Goal: Information Seeking & Learning: Learn about a topic

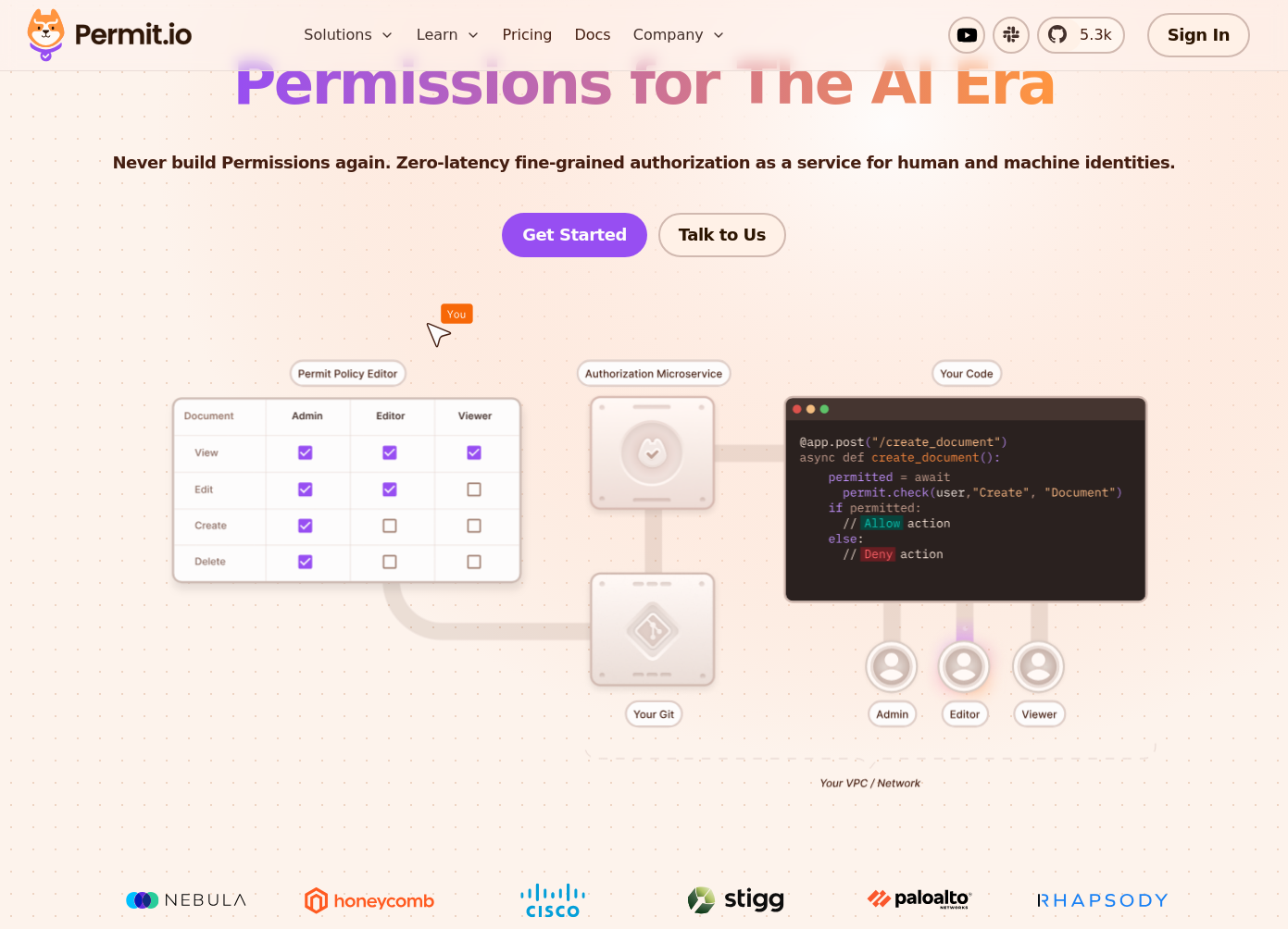
scroll to position [190, 0]
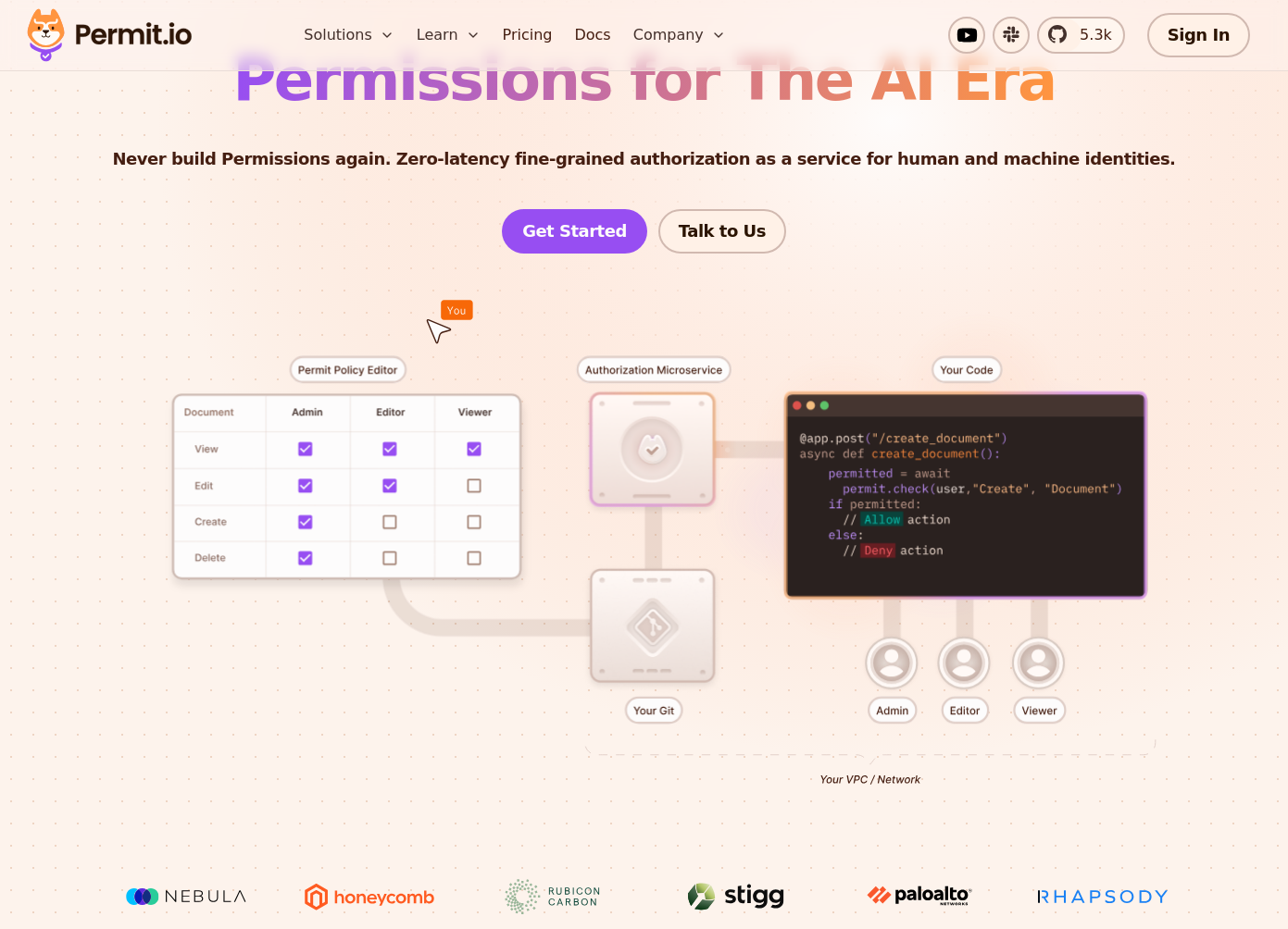
click at [978, 649] on div at bounding box center [644, 567] width 1199 height 626
click at [1060, 652] on div at bounding box center [644, 567] width 1199 height 626
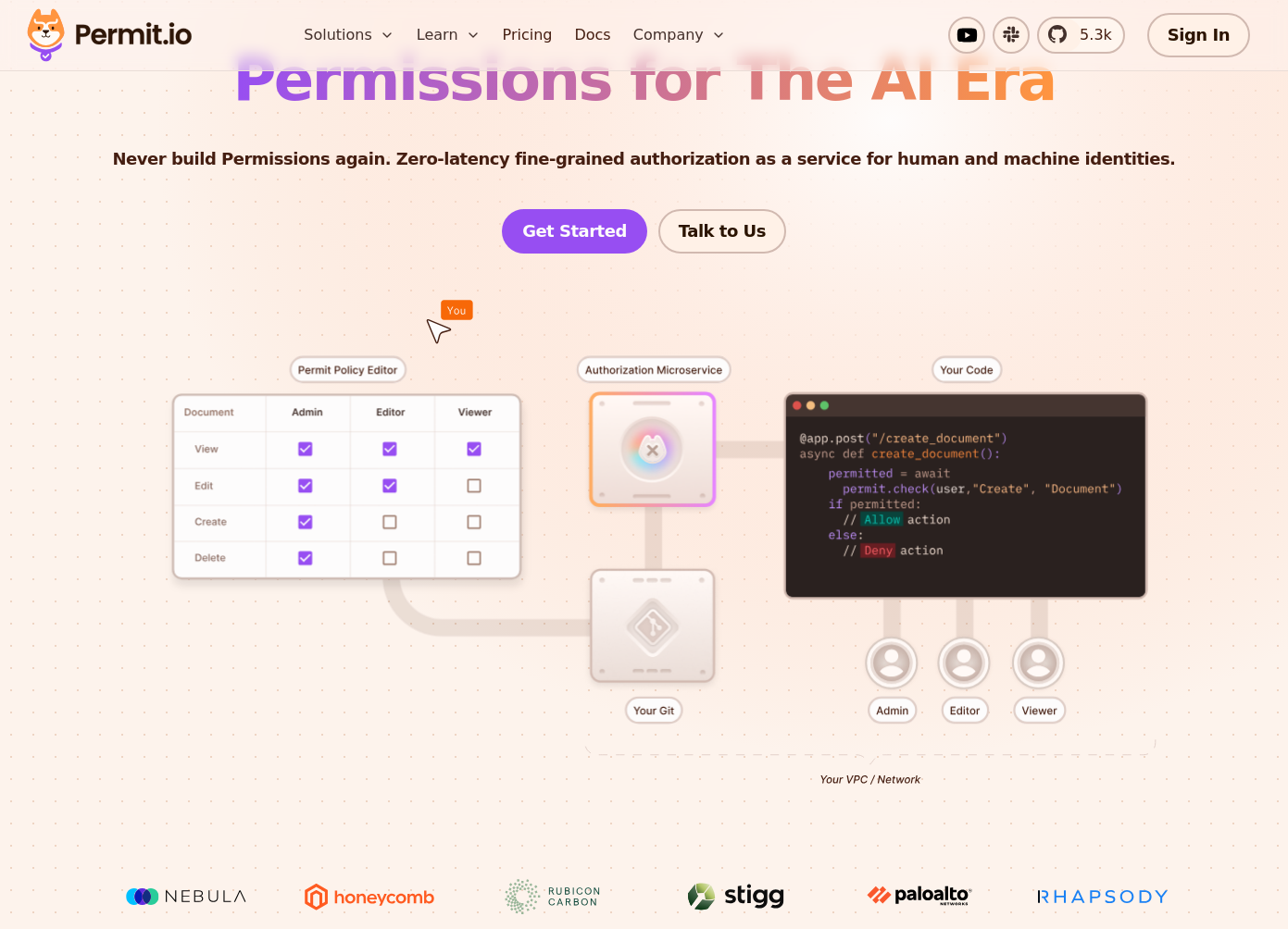
click at [622, 376] on div at bounding box center [644, 567] width 1199 height 626
click at [661, 499] on div at bounding box center [644, 567] width 1199 height 626
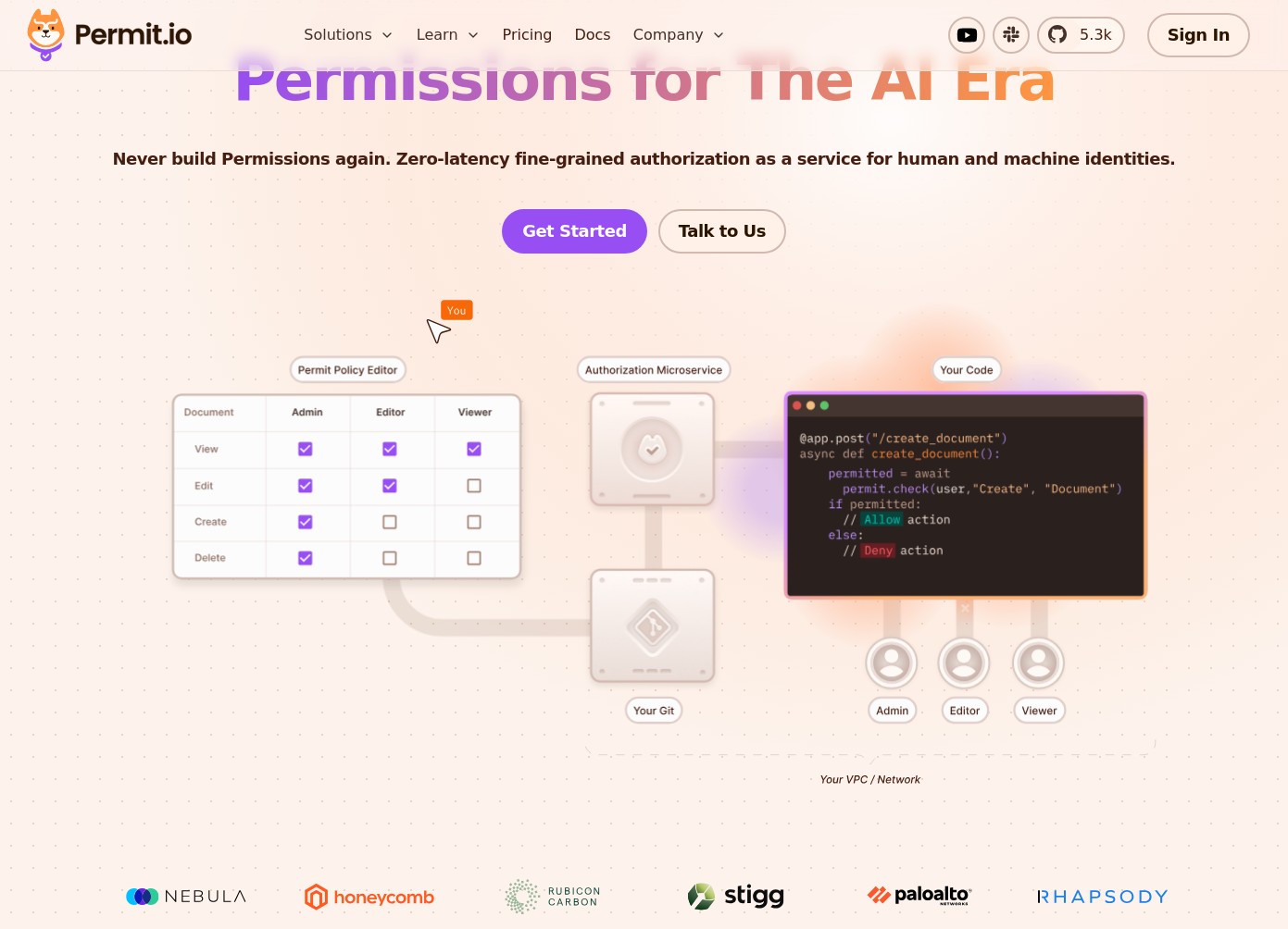
drag, startPoint x: 455, startPoint y: 313, endPoint x: 465, endPoint y: 410, distance: 97.5
click at [465, 414] on div at bounding box center [644, 567] width 1199 height 626
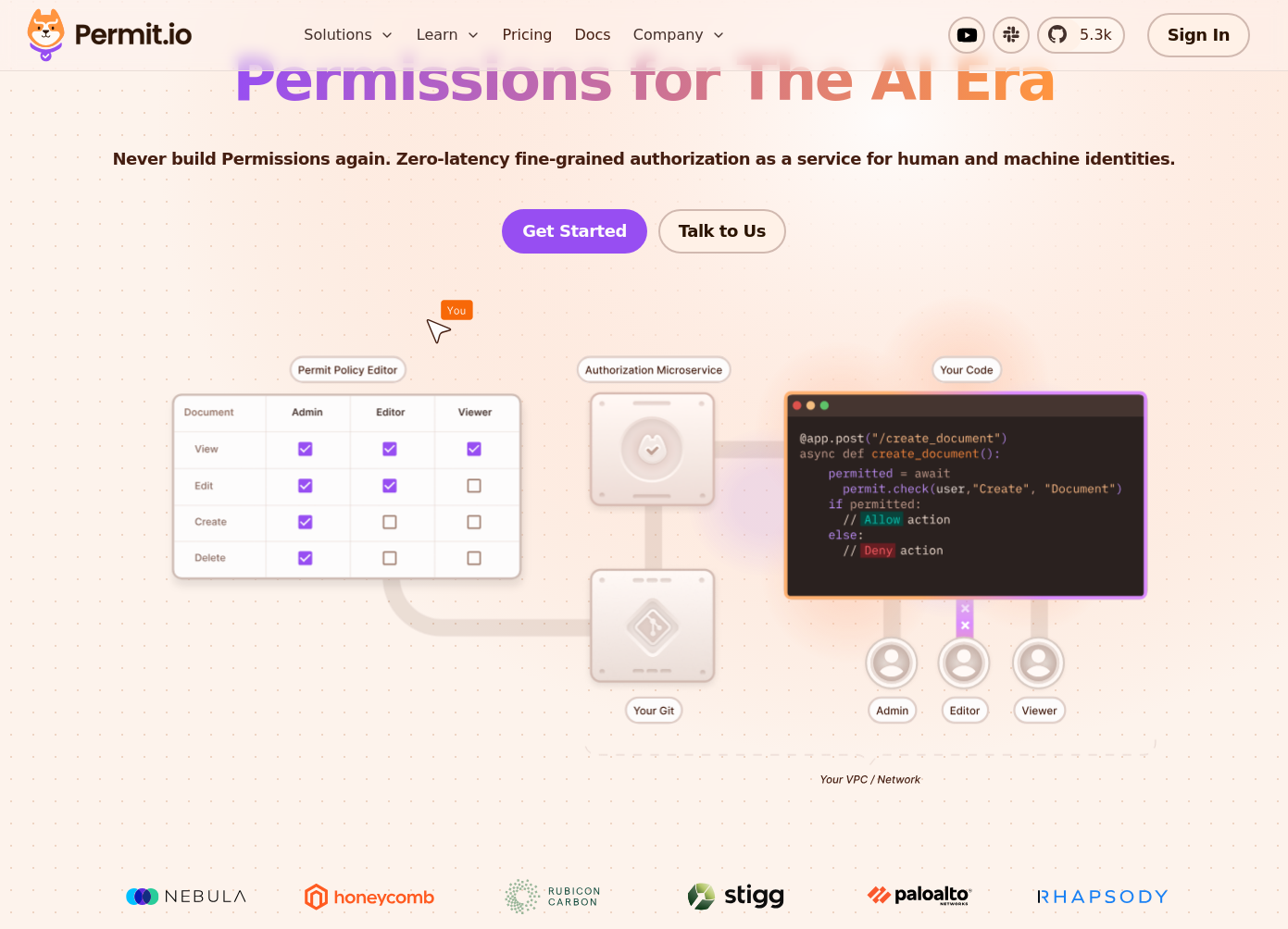
click at [341, 472] on div at bounding box center [644, 567] width 1199 height 626
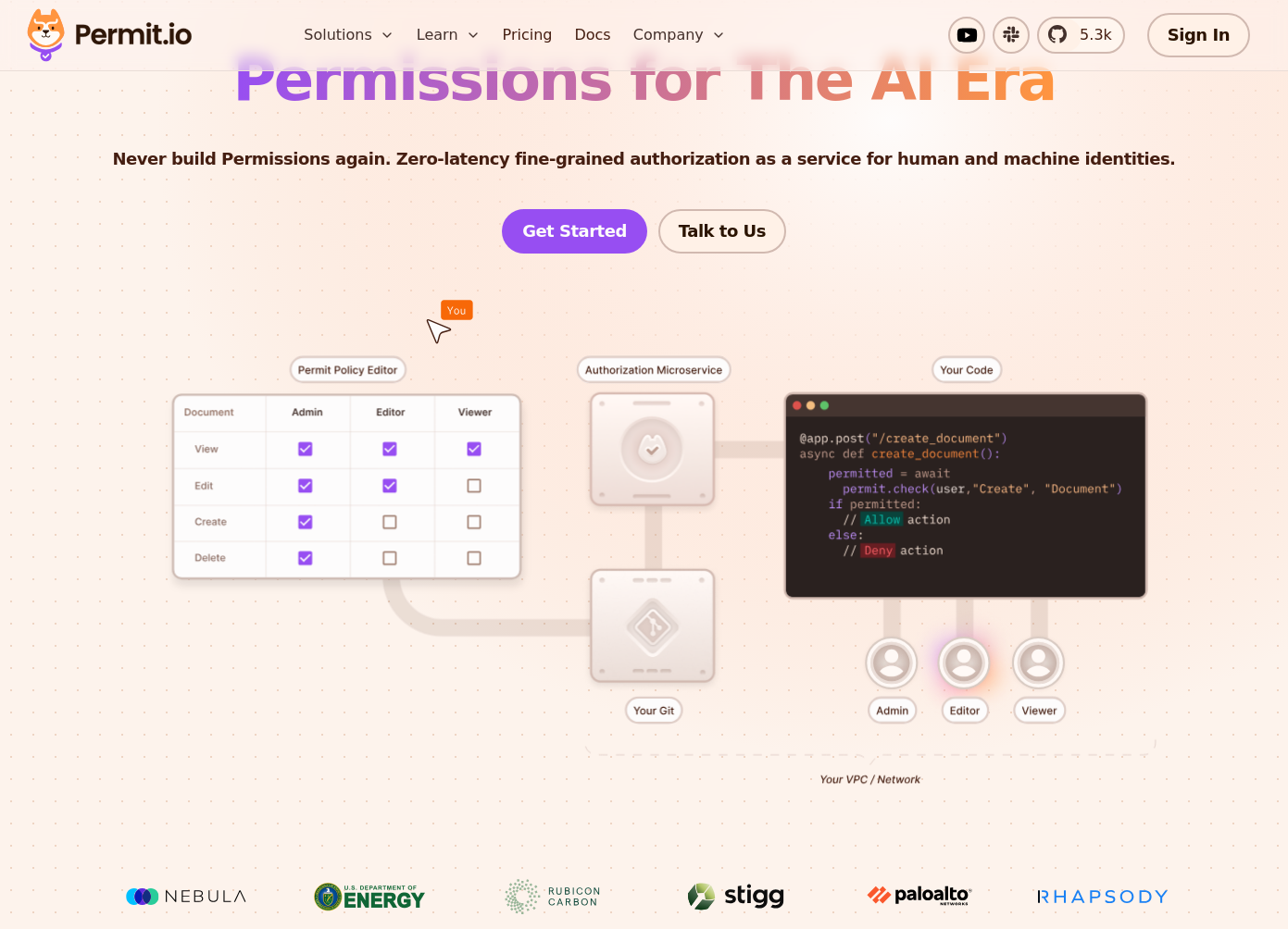
click at [390, 521] on div at bounding box center [644, 567] width 1199 height 626
click at [480, 522] on div at bounding box center [644, 567] width 1199 height 626
click at [621, 223] on link "Get Started" at bounding box center [574, 231] width 145 height 45
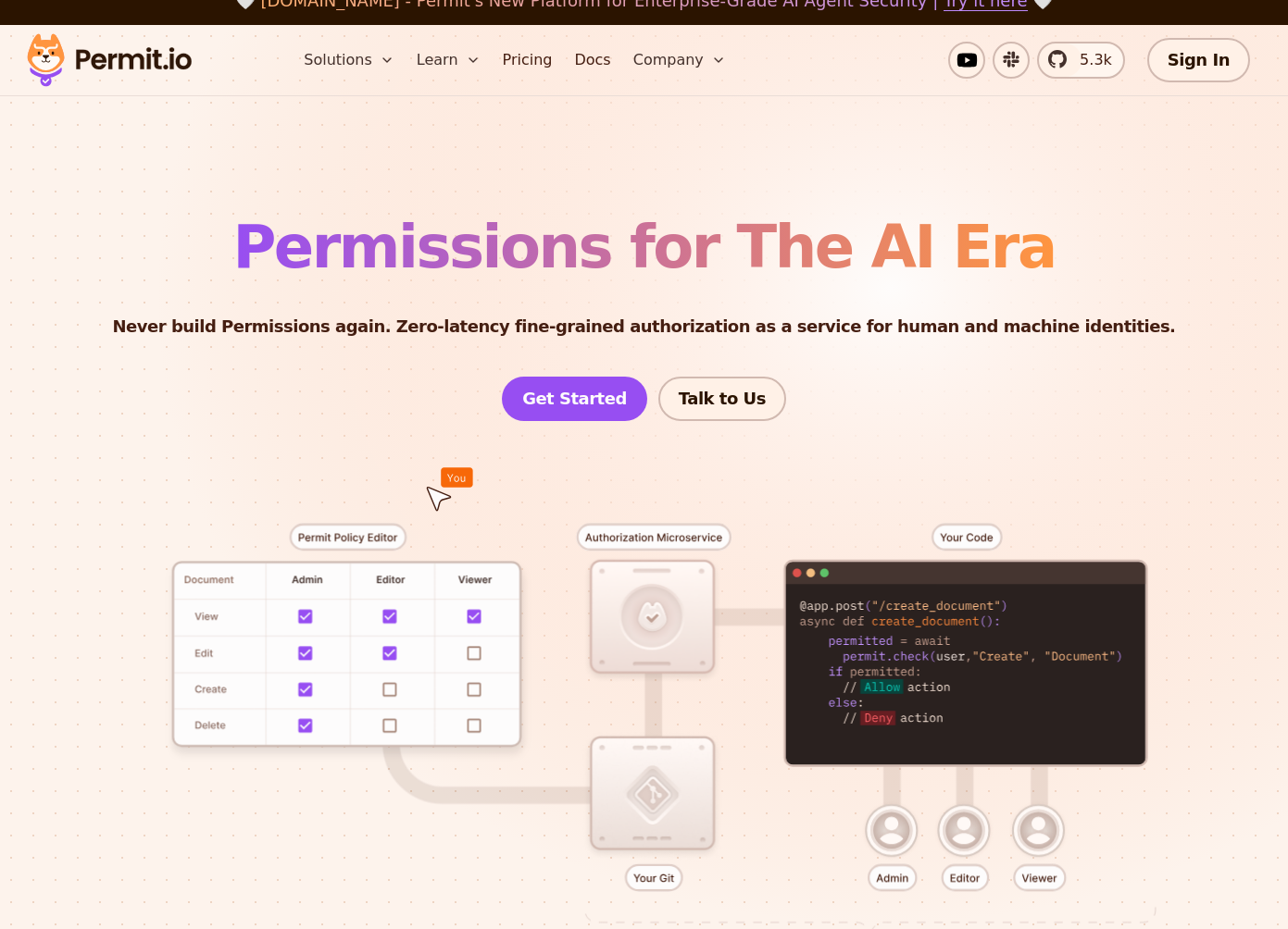
scroll to position [0, 0]
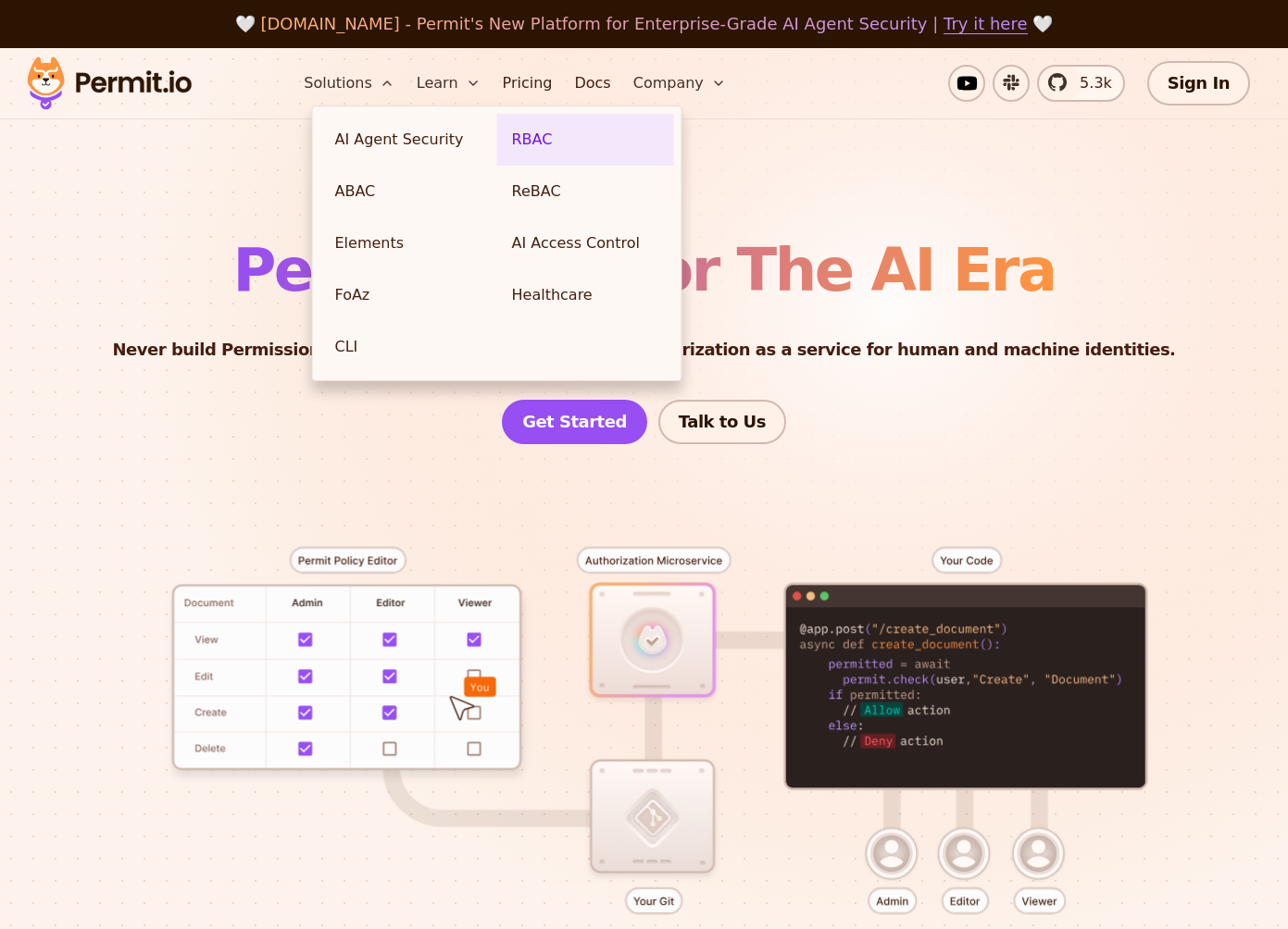
click at [531, 137] on link "RBAC" at bounding box center [585, 139] width 177 height 52
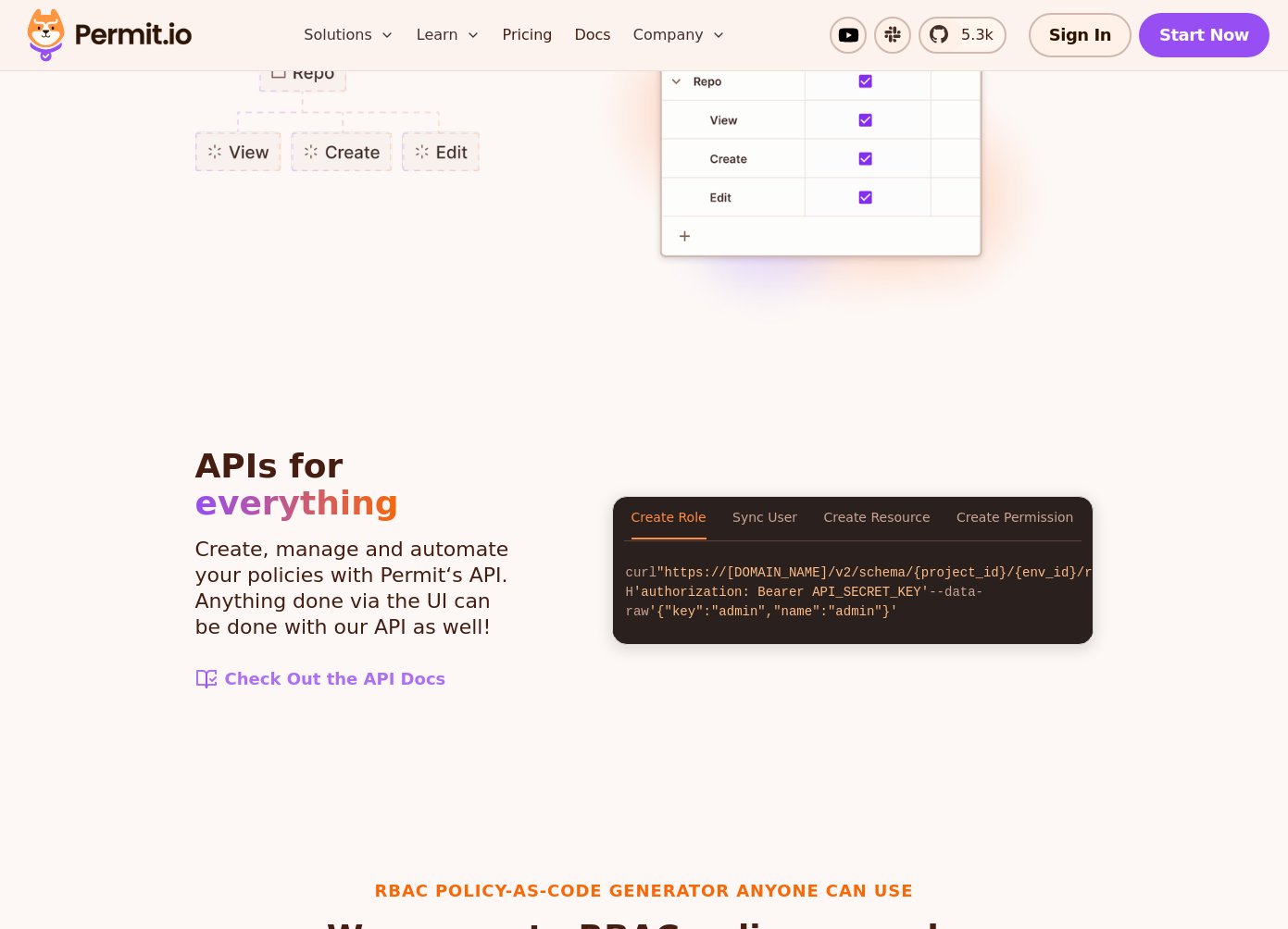
scroll to position [2029, 0]
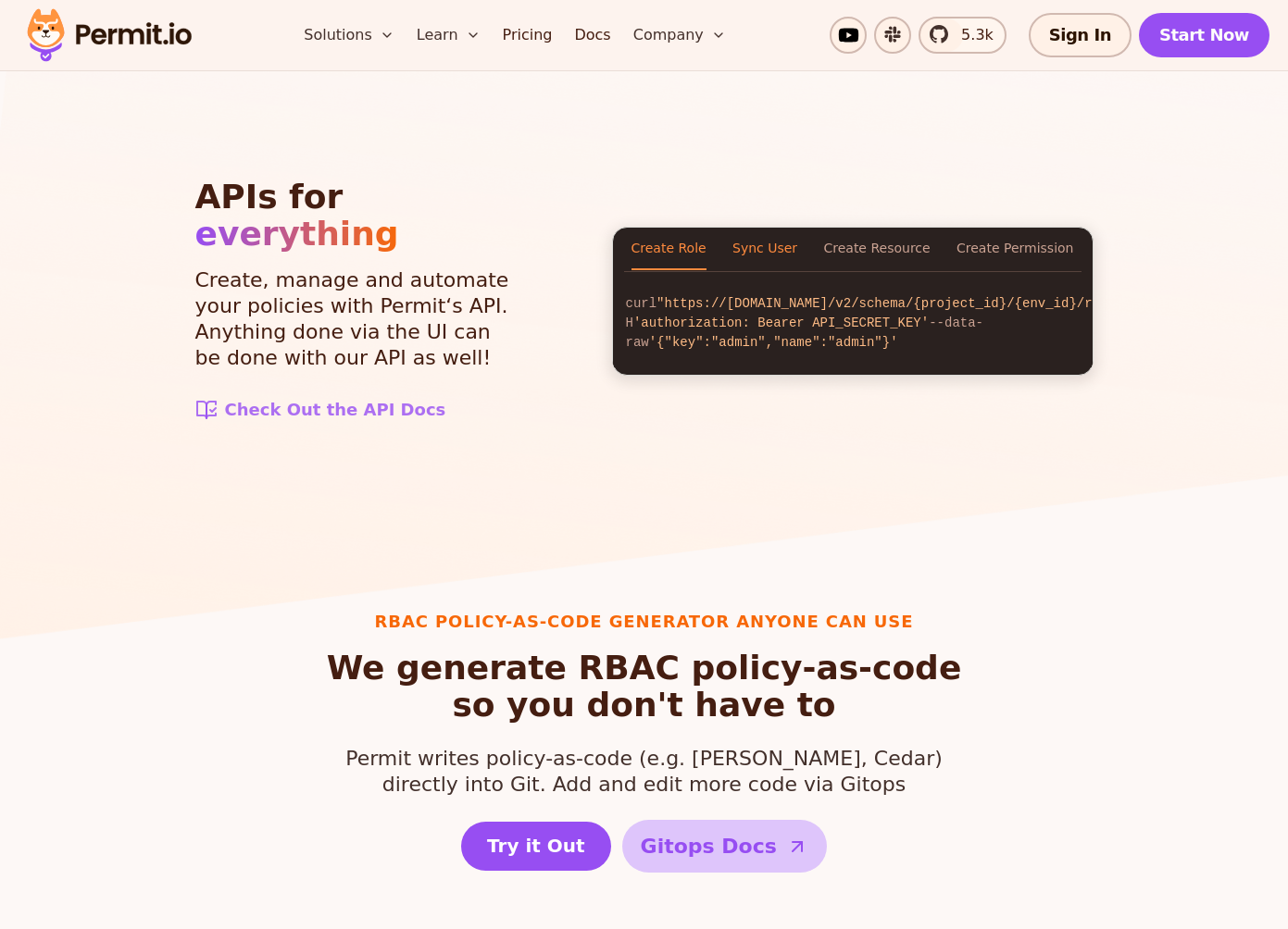
click at [781, 235] on button "Sync User" at bounding box center [764, 249] width 65 height 43
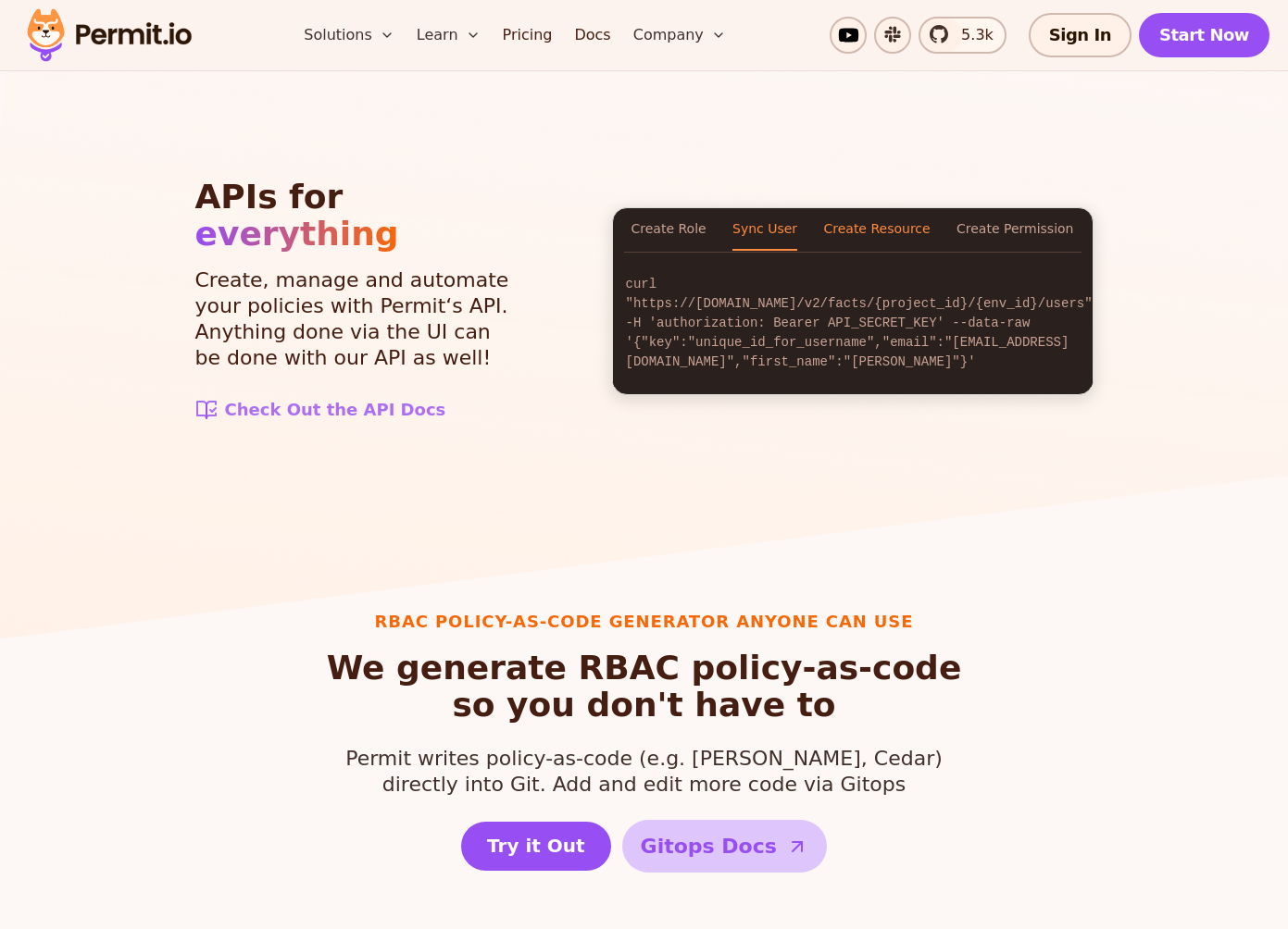
click at [869, 235] on button "Create Resource" at bounding box center [877, 229] width 107 height 43
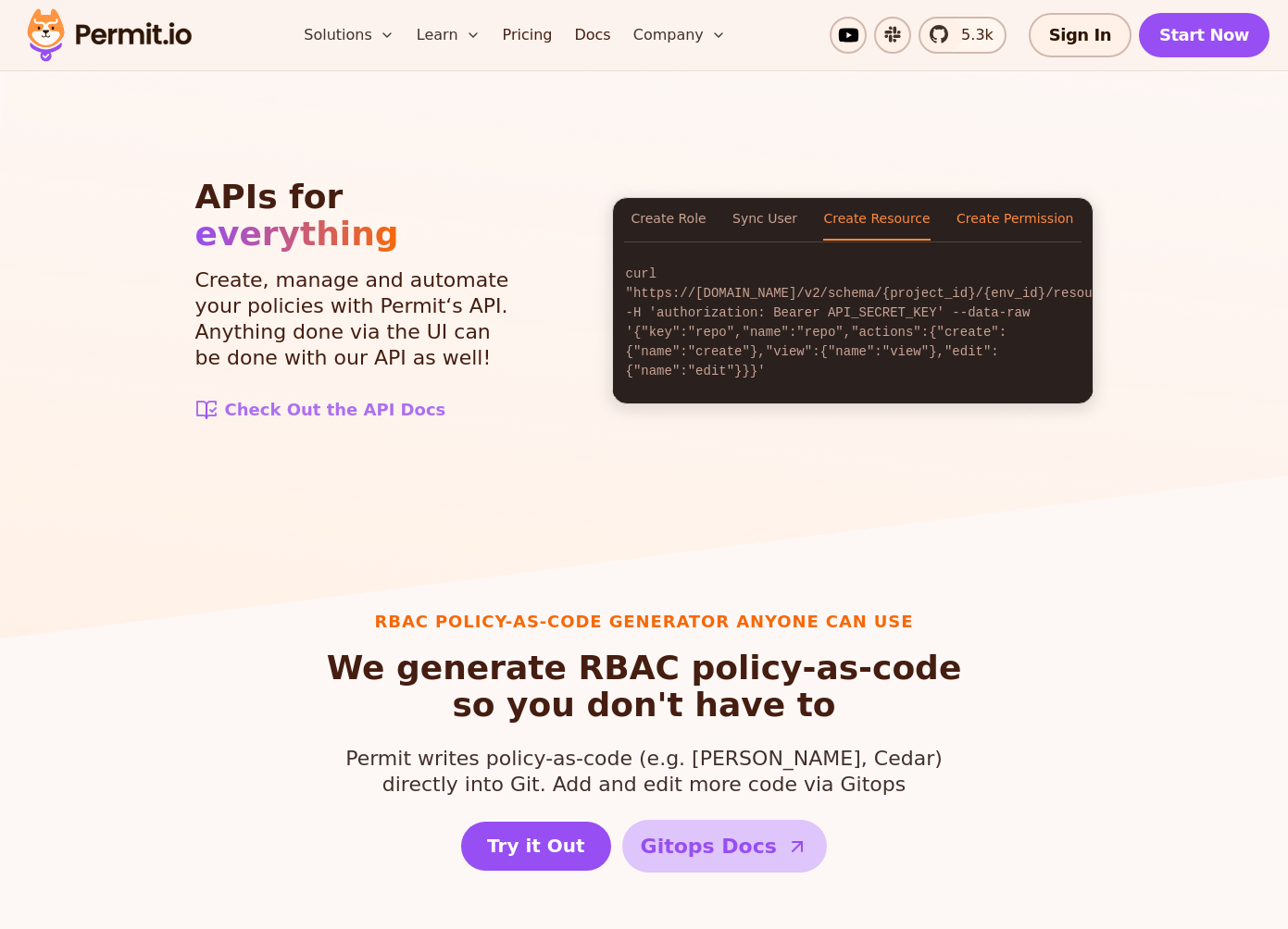
click at [1010, 223] on button "Create Permission" at bounding box center [1015, 220] width 117 height 43
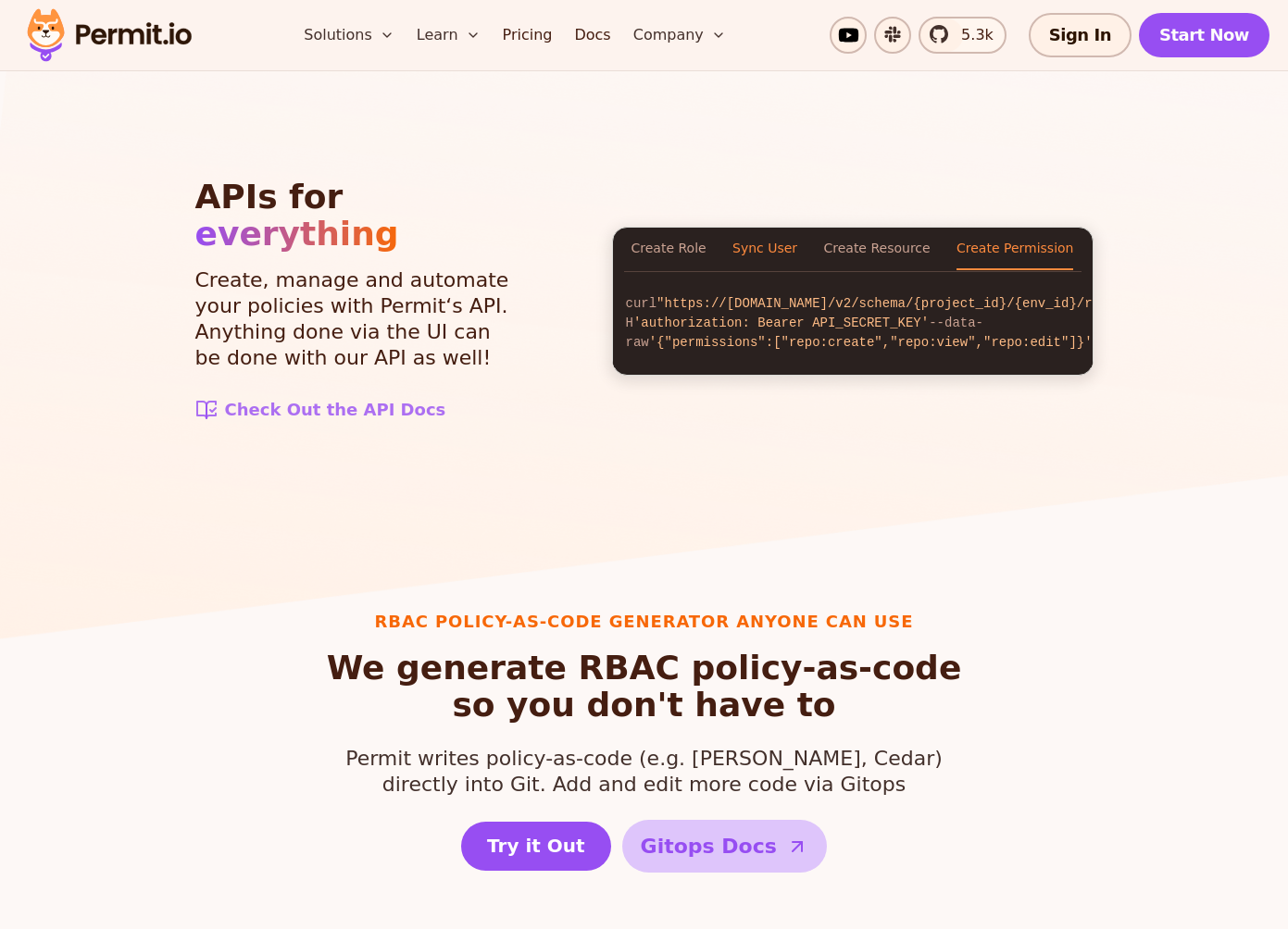
click at [753, 243] on button "Sync User" at bounding box center [764, 249] width 65 height 43
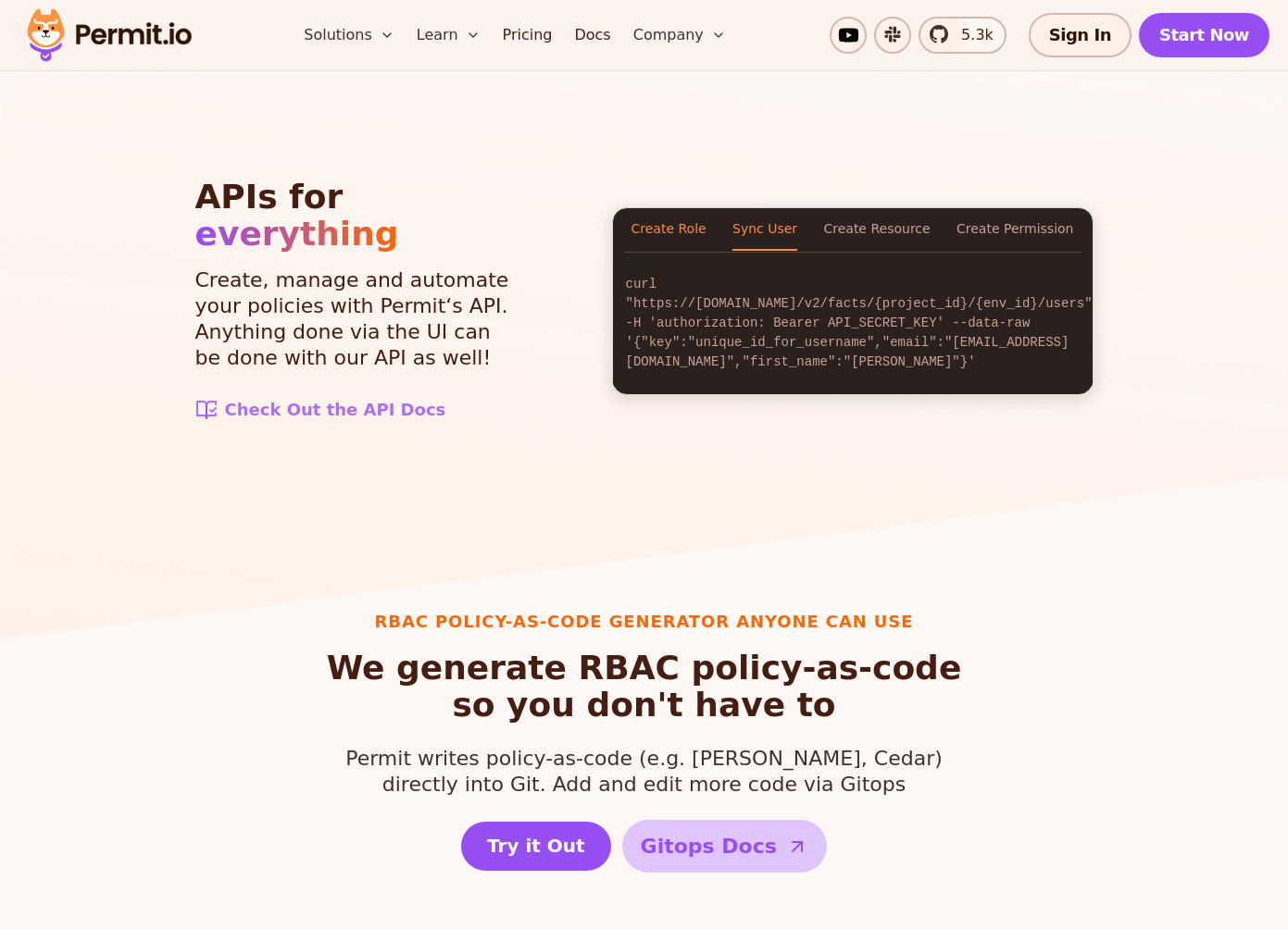
click at [667, 251] on button "Create Role" at bounding box center [668, 229] width 75 height 43
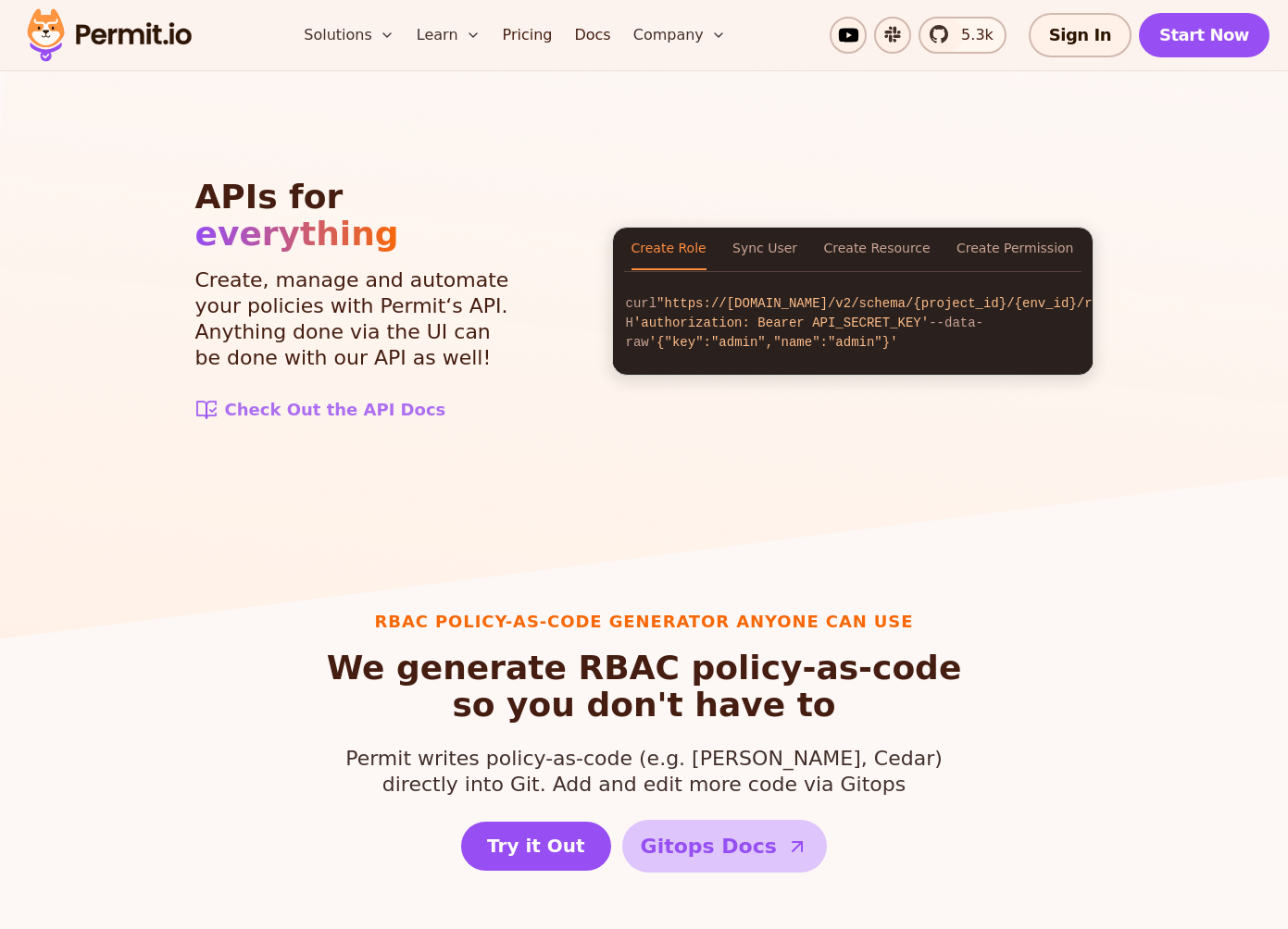
scroll to position [2547, 0]
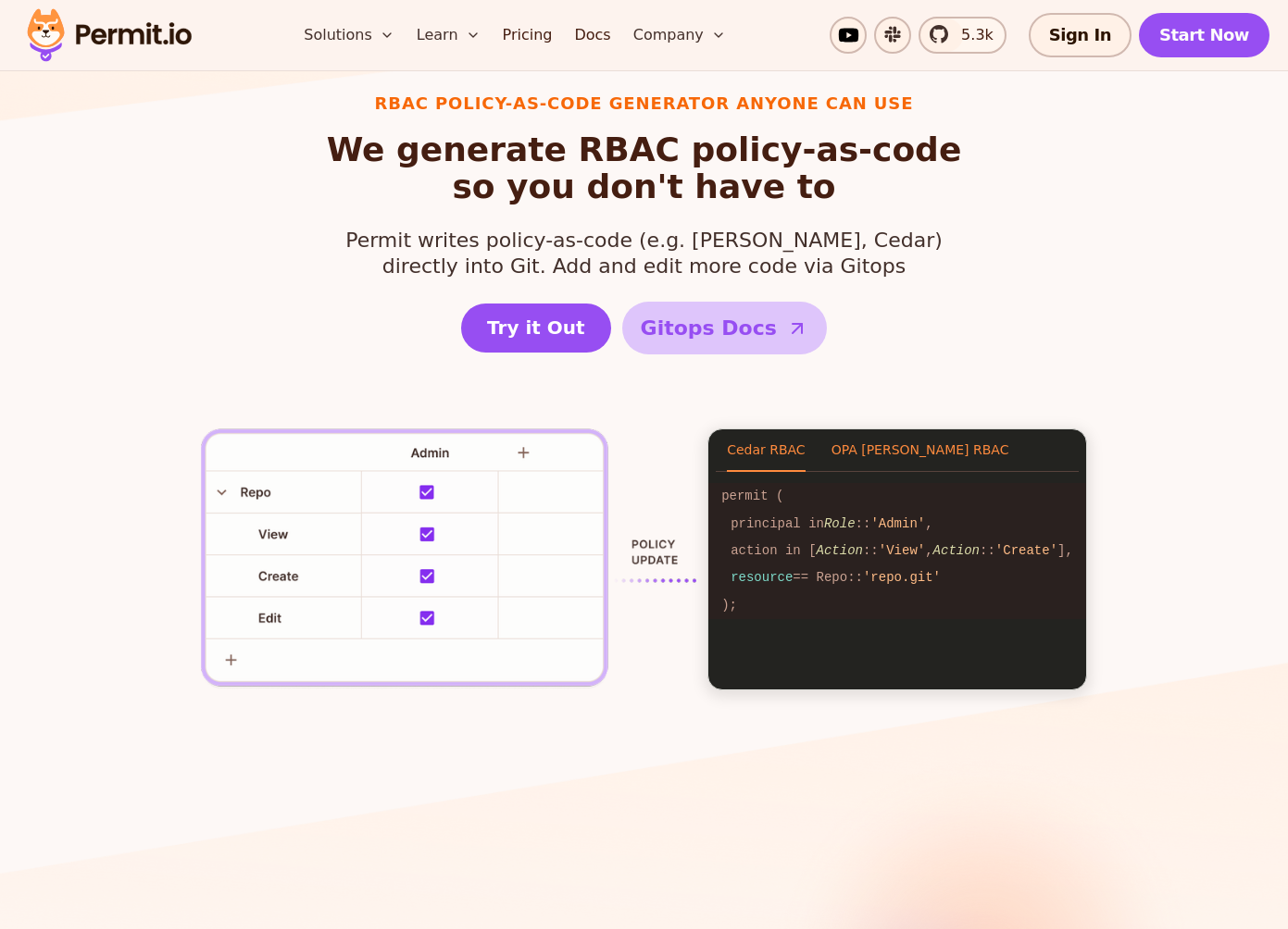
click at [875, 457] on button "OPA [PERSON_NAME] RBAC" at bounding box center [920, 451] width 178 height 43
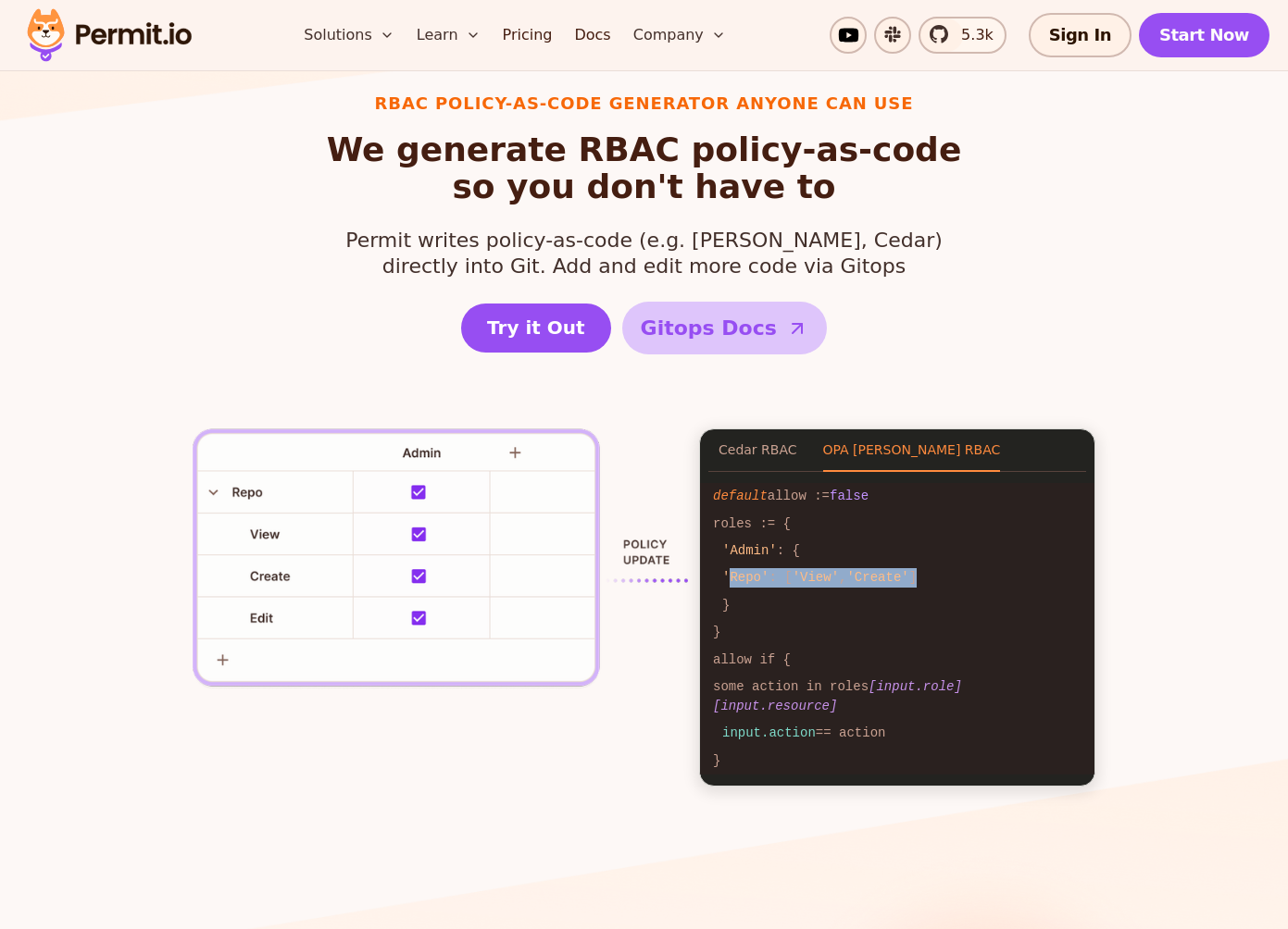
drag, startPoint x: 726, startPoint y: 573, endPoint x: 987, endPoint y: 573, distance: 261.0
click at [987, 573] on code "'Repo' : [ 'View' , 'Create' ]" at bounding box center [897, 578] width 395 height 27
click at [827, 592] on code "}" at bounding box center [897, 605] width 395 height 27
click at [770, 444] on button "Cedar RBAC" at bounding box center [757, 451] width 79 height 43
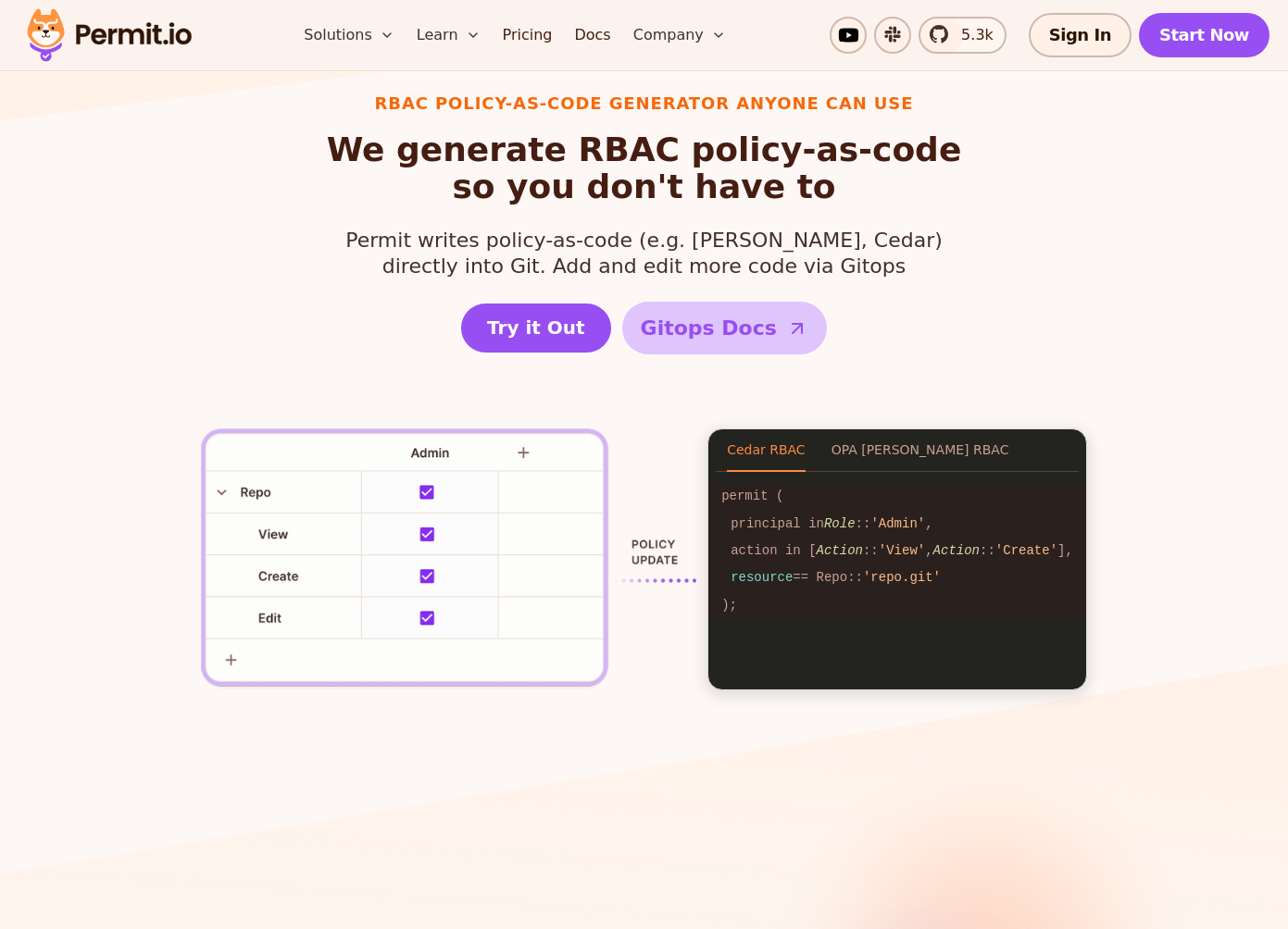
scroll to position [2487, 0]
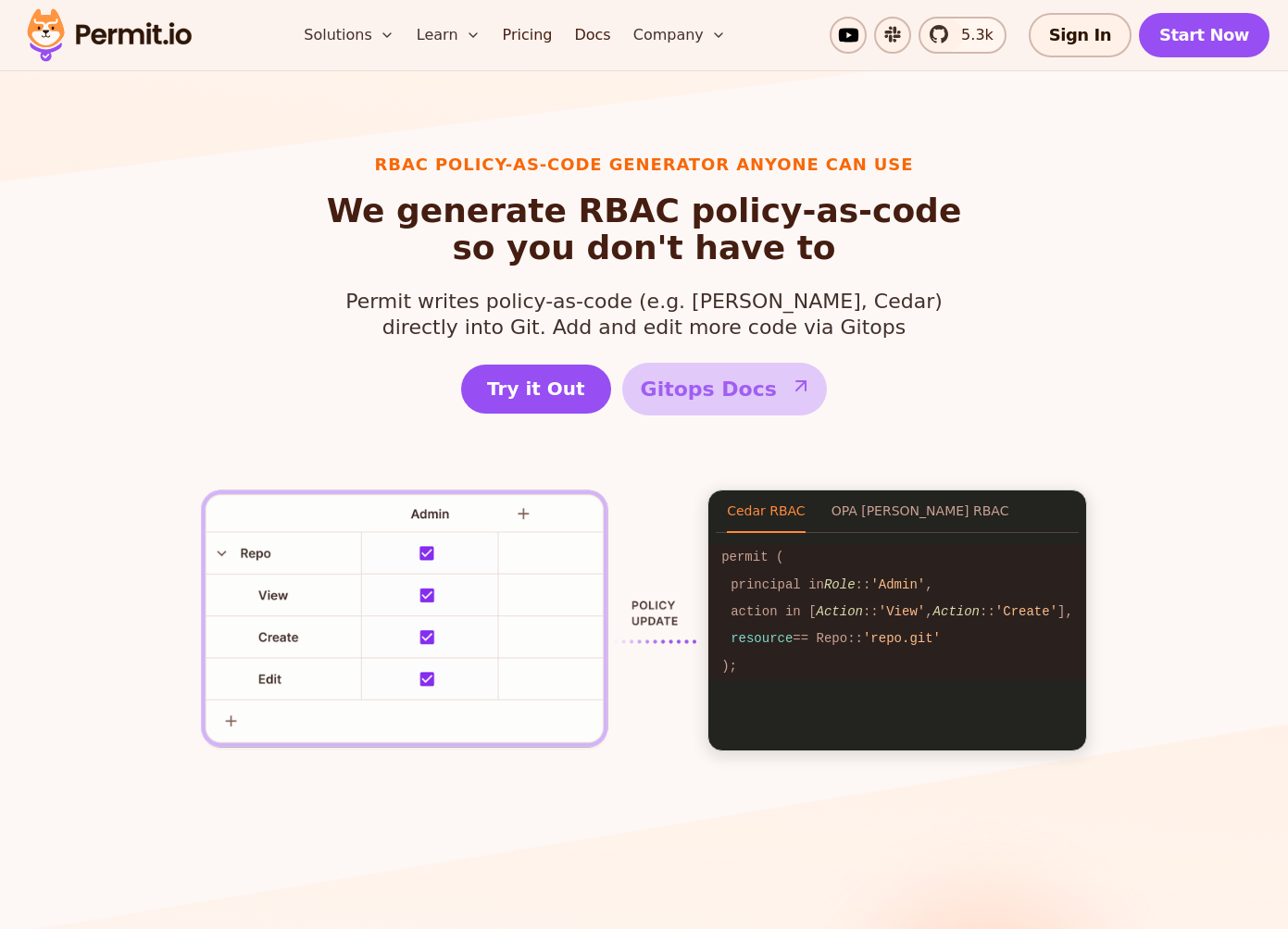
click at [698, 370] on link "Gitops Docs" at bounding box center [724, 389] width 204 height 52
